Goal: Task Accomplishment & Management: Complete application form

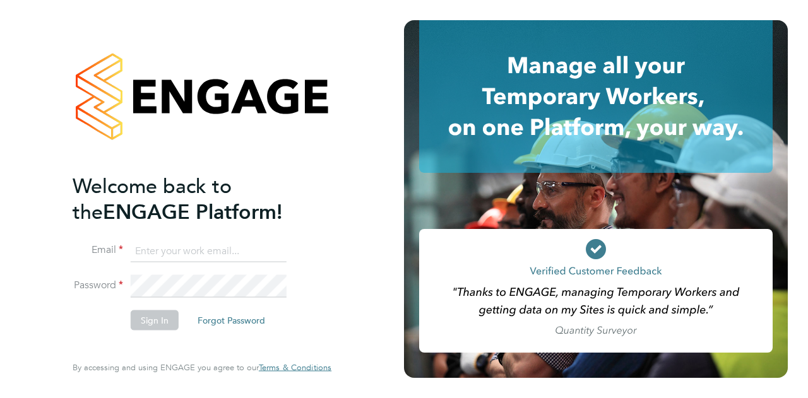
click at [184, 251] on input at bounding box center [209, 251] width 156 height 23
type input "[EMAIL_ADDRESS][DOMAIN_NAME]"
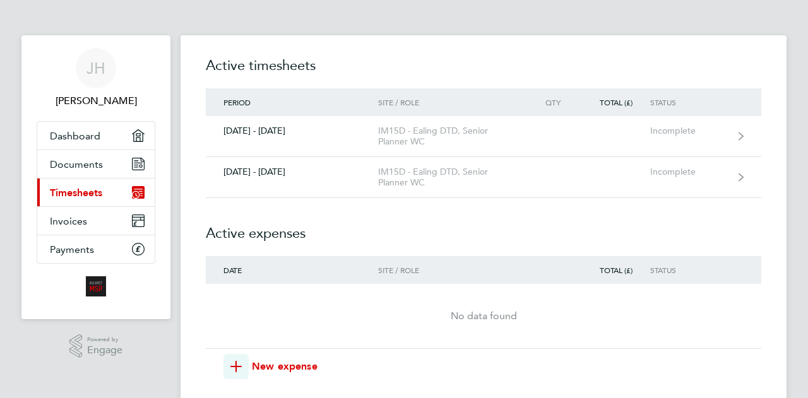
click at [342, 71] on h2 "Active timesheets" at bounding box center [484, 72] width 556 height 33
click at [390, 210] on h2 "Active expenses" at bounding box center [484, 227] width 556 height 58
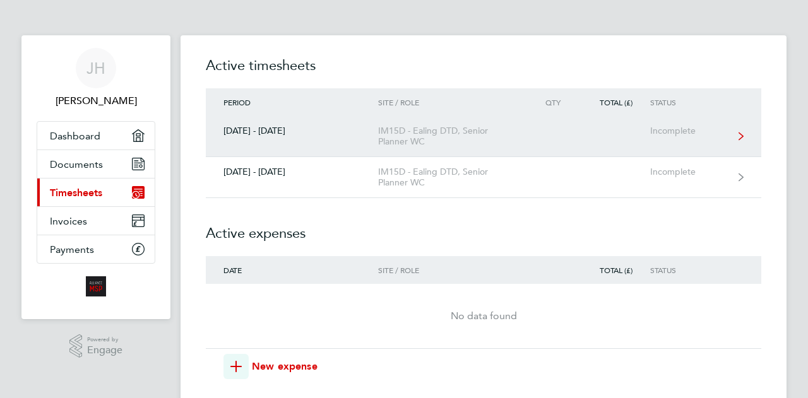
click at [384, 136] on div "IM15D - Ealing DTD, Senior Planner WC" at bounding box center [450, 136] width 145 height 21
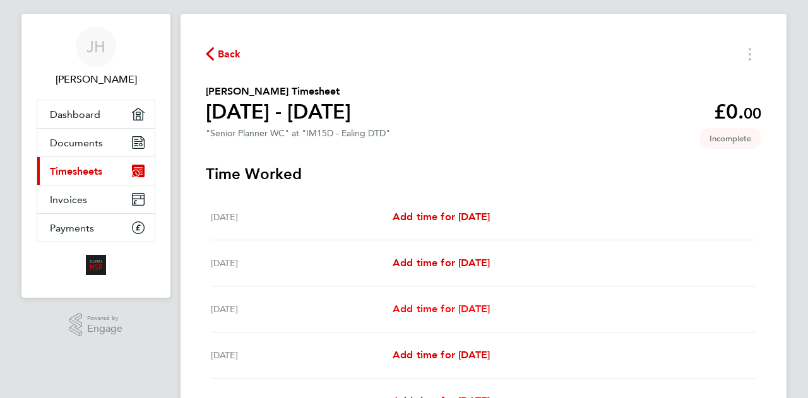
scroll to position [25, 0]
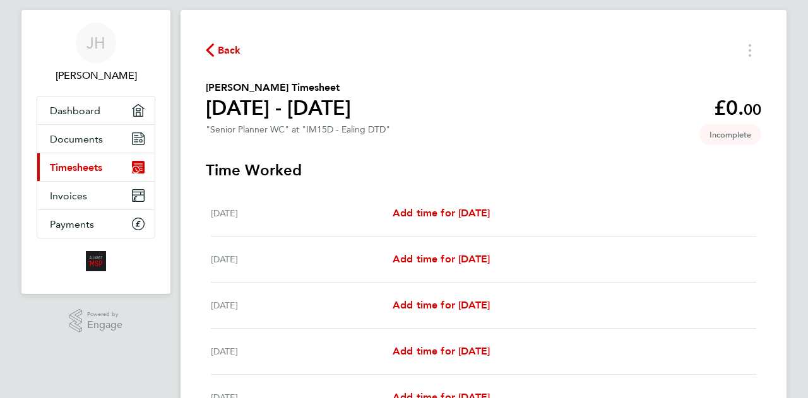
click at [417, 343] on div "Tue 26 Aug Add time for Tue 26 Aug Add time for Tue 26 Aug" at bounding box center [483, 352] width 545 height 46
click at [415, 346] on div "Tue 26 Aug Add time for Tue 26 Aug Add time for Tue 26 Aug" at bounding box center [483, 352] width 545 height 46
click at [415, 346] on span "Add time for Tue 26 Aug" at bounding box center [441, 351] width 97 height 12
select select "30"
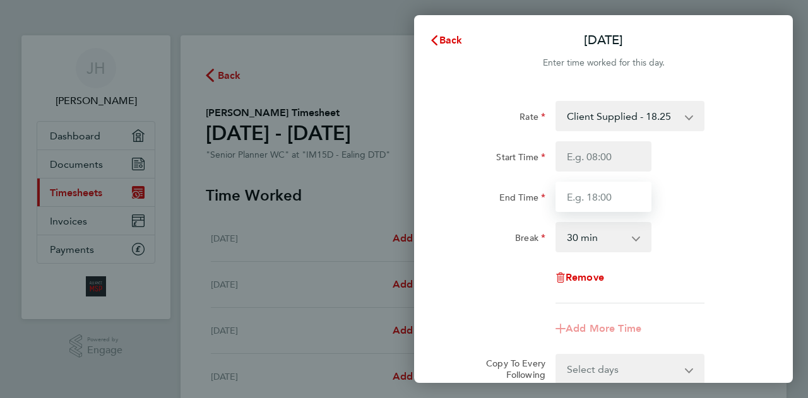
click at [576, 205] on input "End Time" at bounding box center [604, 197] width 96 height 30
click at [585, 176] on div "Start Time End Time" at bounding box center [603, 176] width 318 height 71
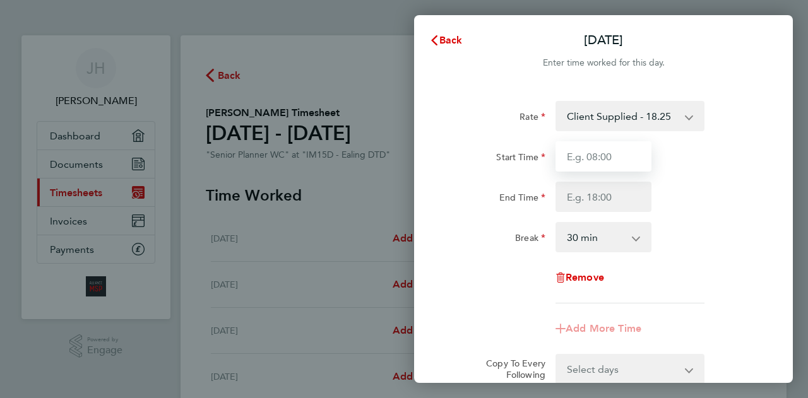
click at [588, 162] on input "Start Time" at bounding box center [604, 156] width 96 height 30
type input "08:00"
type input "17:00"
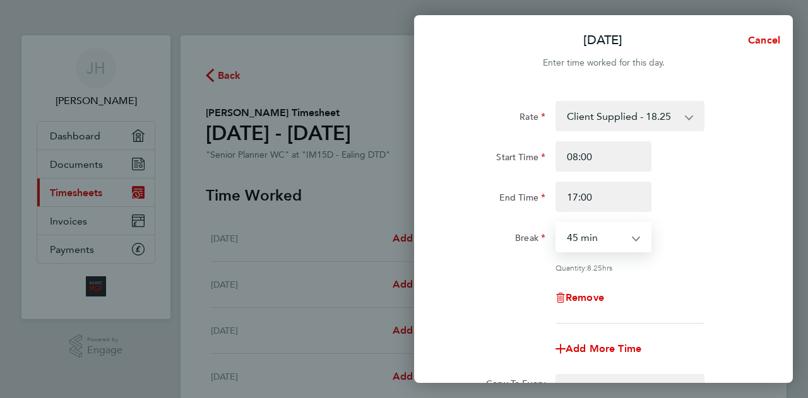
select select "60"
click at [605, 347] on span "Add More Time" at bounding box center [604, 349] width 76 height 12
select select "null"
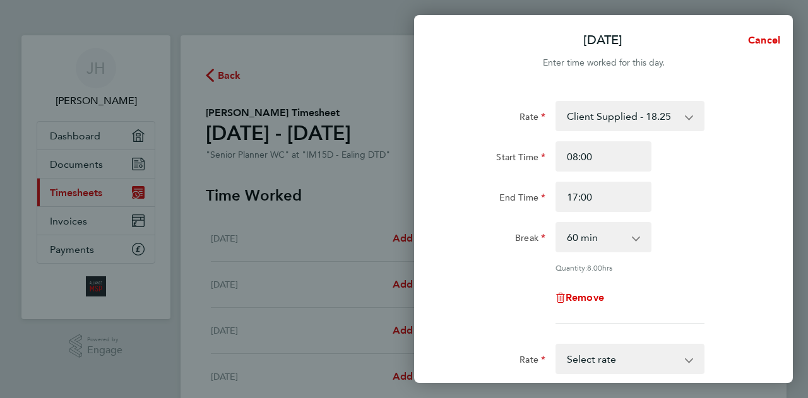
click at [487, 258] on div "Rate Client Supplied - 18.25 Start Time 08:00 End Time 17:00 Break 0 min 15 min…" at bounding box center [604, 212] width 308 height 223
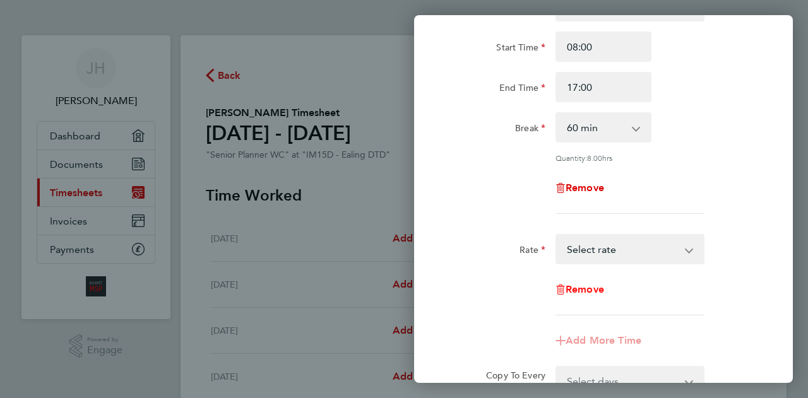
scroll to position [126, 0]
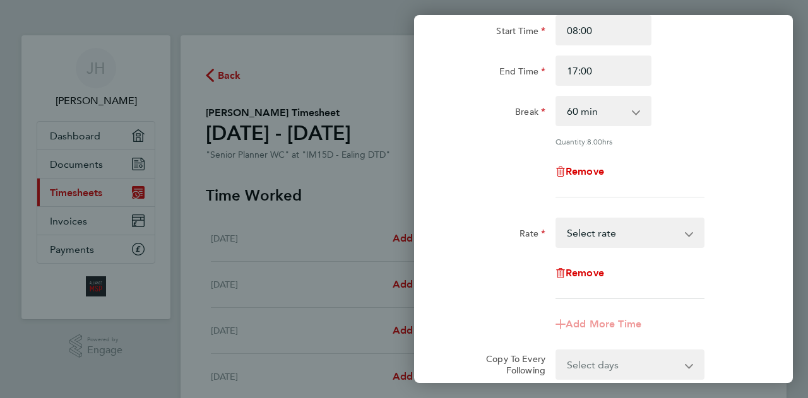
click at [605, 232] on select "Client Supplied - 18.25 Select rate" at bounding box center [622, 233] width 131 height 28
select select "30"
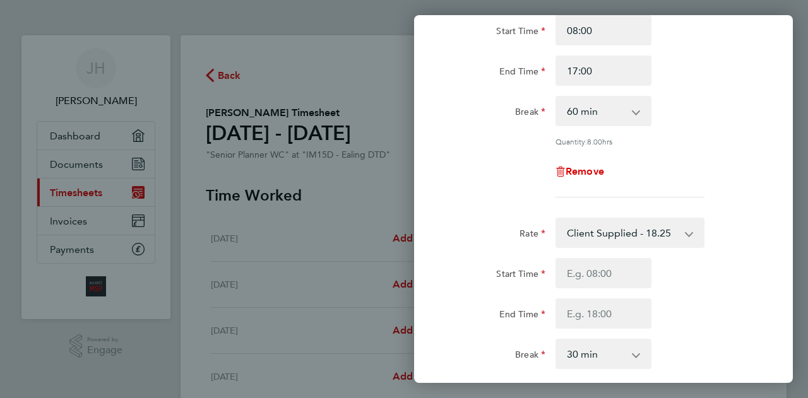
click at [501, 236] on div "Rate" at bounding box center [498, 230] width 96 height 25
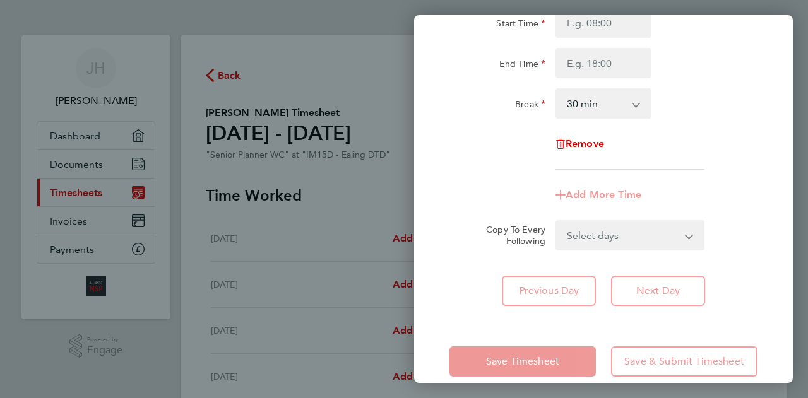
scroll to position [394, 0]
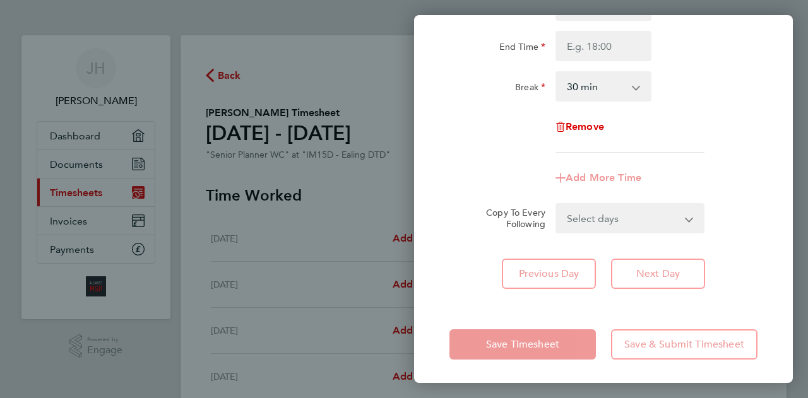
click at [572, 114] on div "Remove" at bounding box center [604, 127] width 106 height 30
click at [575, 124] on span "Remove" at bounding box center [585, 127] width 39 height 12
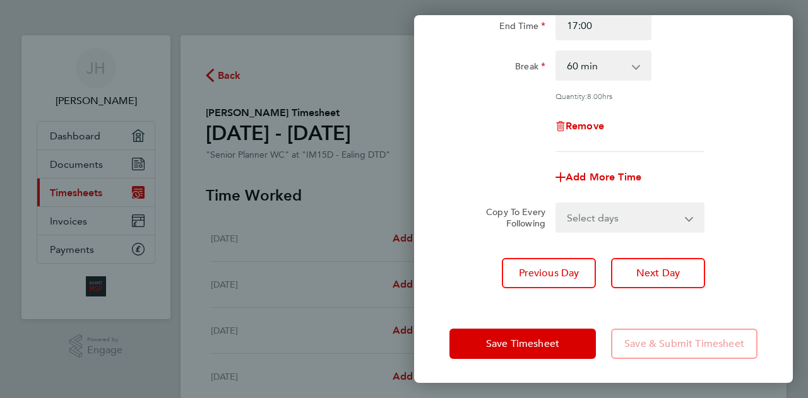
click at [607, 217] on select "Select days Day Wednesday Thursday Friday" at bounding box center [623, 218] width 133 height 28
select select "DAY"
click at [557, 204] on select "Select days Day Wednesday Thursday Friday" at bounding box center [623, 218] width 133 height 28
select select "2025-08-29"
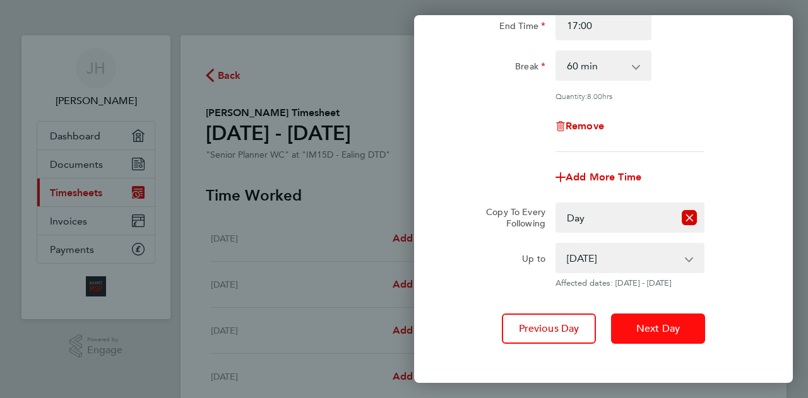
click at [693, 331] on button "Next Day" at bounding box center [658, 329] width 94 height 30
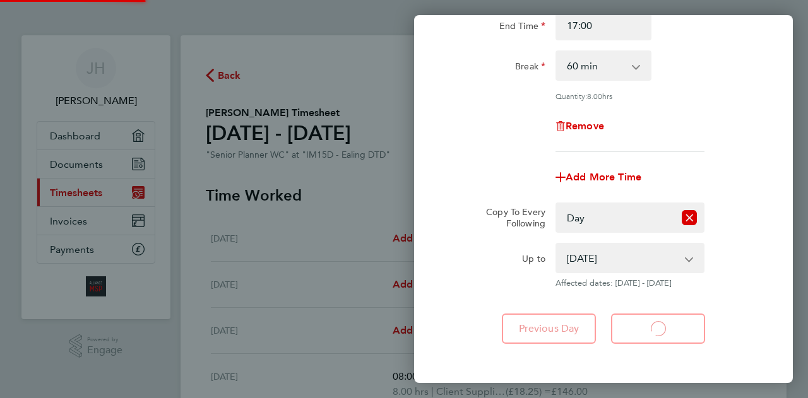
select select "60"
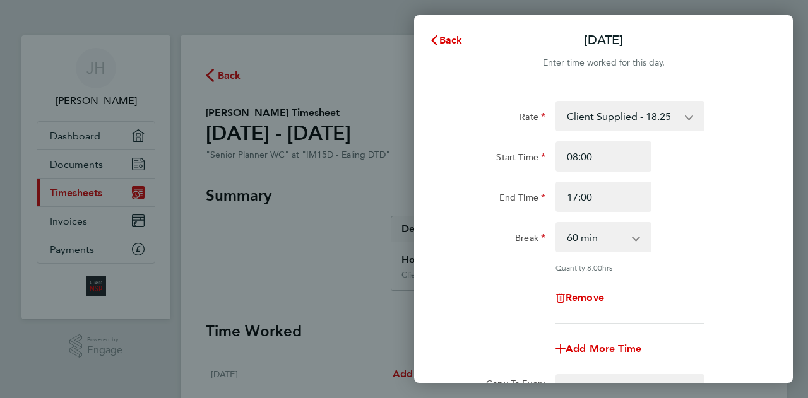
click at [345, 176] on div "Back Wed 27 Aug Enter time worked for this day. Rate Client Supplied - 18.25 St…" at bounding box center [404, 199] width 808 height 398
click at [448, 33] on button "Back" at bounding box center [446, 40] width 59 height 25
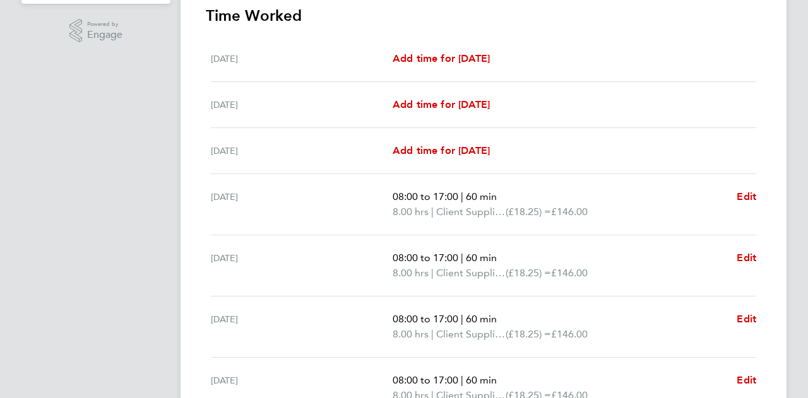
scroll to position [446, 0]
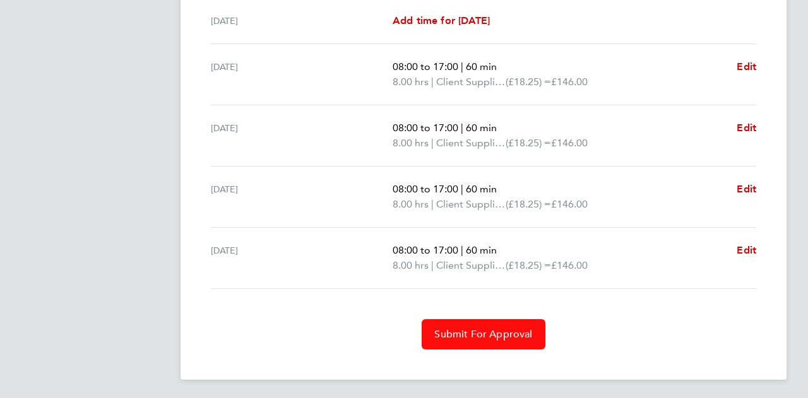
click at [452, 329] on span "Submit For Approval" at bounding box center [483, 334] width 98 height 13
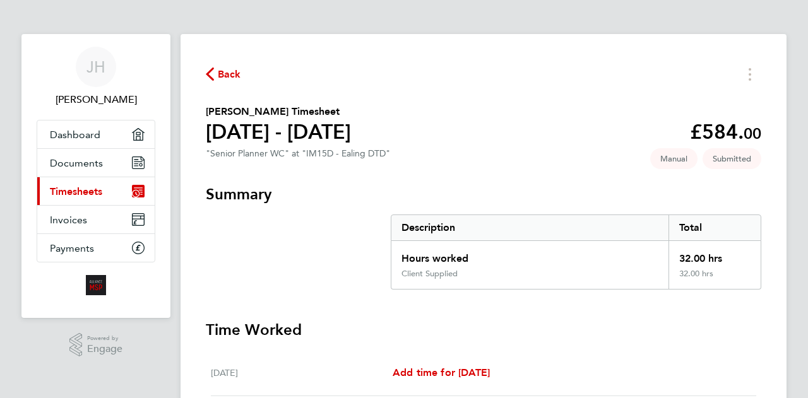
scroll to position [0, 0]
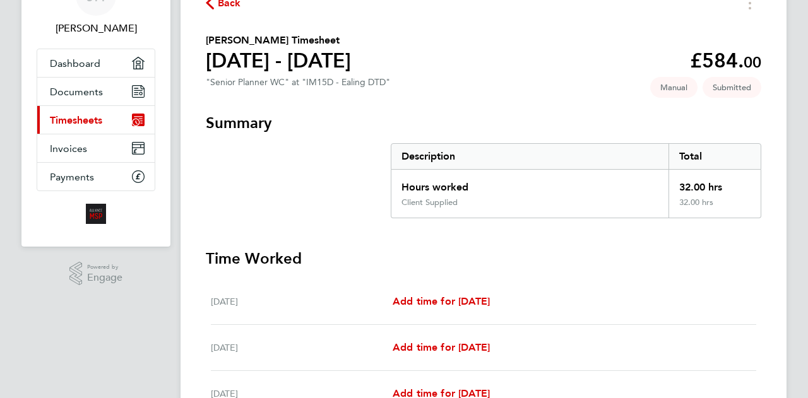
scroll to position [76, 0]
